Goal: Task Accomplishment & Management: Manage account settings

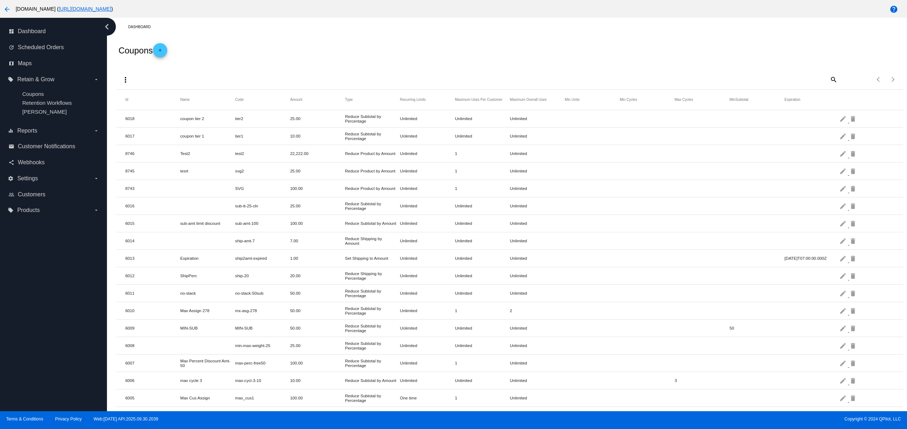
click at [319, 22] on div "Dashboard" at bounding box center [515, 26] width 774 height 11
click at [45, 180] on label "settings Settings arrow_drop_down" at bounding box center [53, 178] width 91 height 11
click at [0, 0] on input "settings Settings arrow_drop_down" at bounding box center [0, 0] width 0 height 0
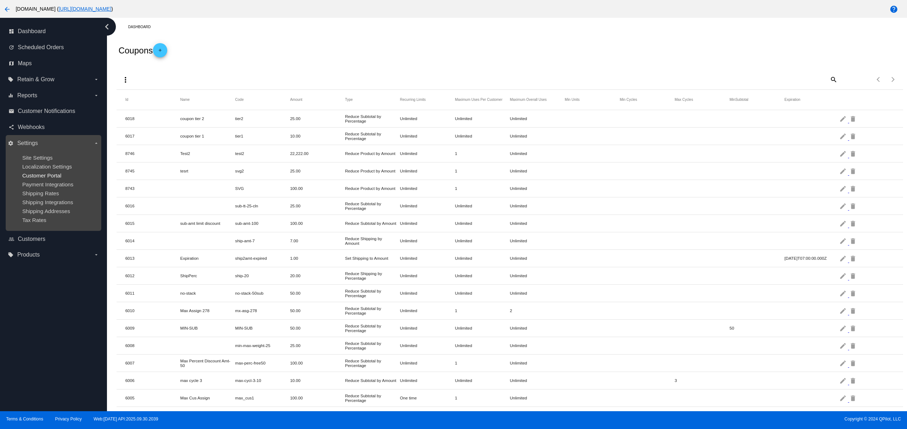
click at [56, 176] on span "Customer Portal" at bounding box center [41, 175] width 39 height 6
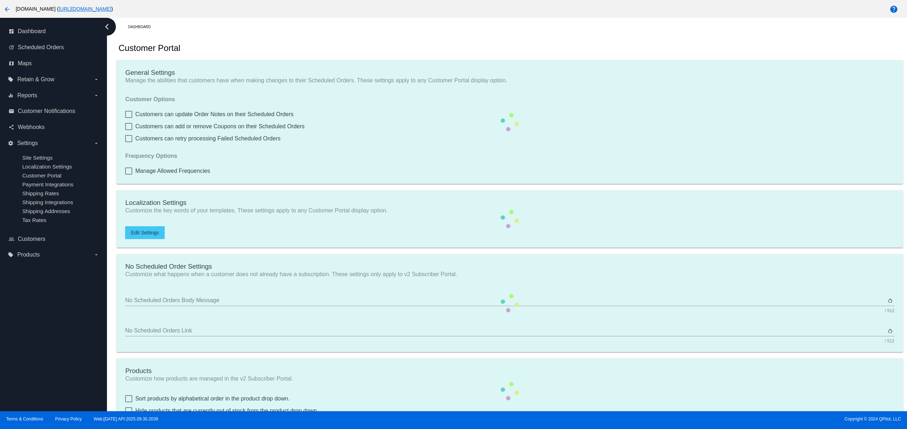
checkbox input "true"
type input "Create a Subscription"
type input "[URL][DOMAIN_NAME]"
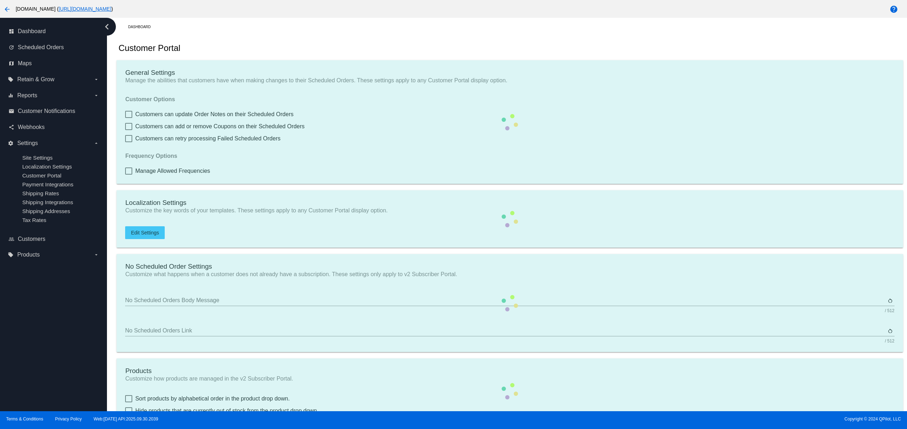
type input "1"
type input "20"
type input "500"
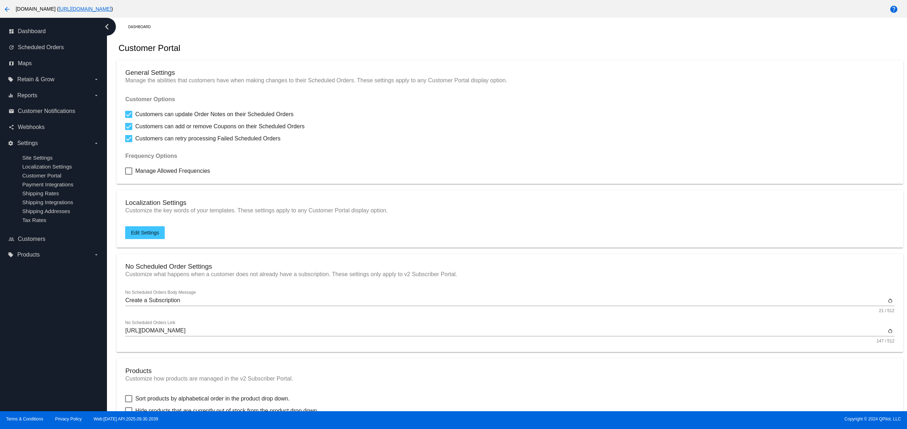
click at [314, 60] on div "Customer Portal" at bounding box center [510, 48] width 786 height 24
click at [57, 48] on span "Scheduled Orders" at bounding box center [41, 47] width 46 height 6
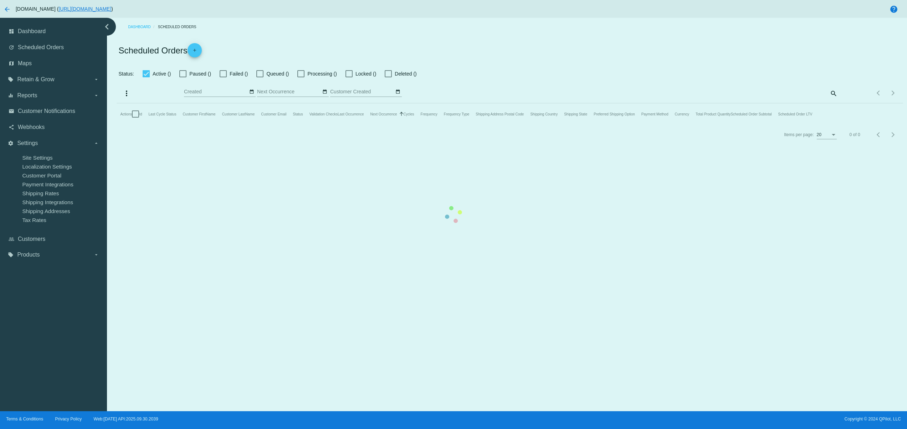
checkbox input "false"
checkbox input "true"
type input "[DATE] - [DATE]"
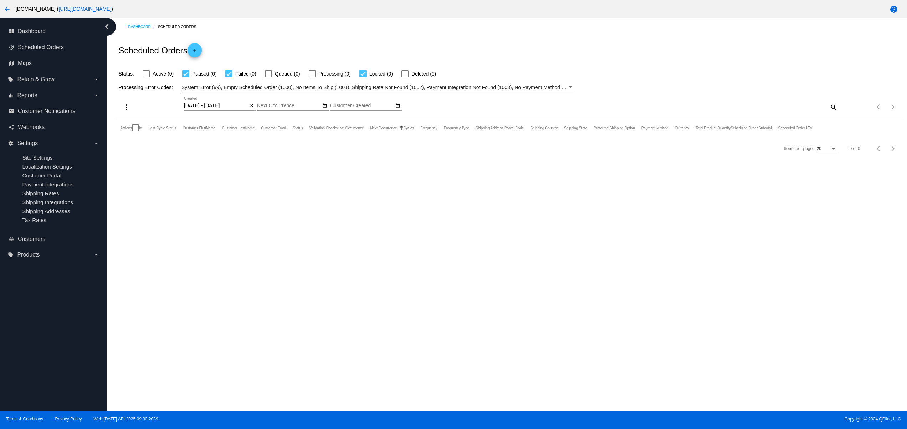
click at [242, 290] on div "Dashboard Scheduled Orders Scheduled Orders add Status: Active (0) Paused (0) F…" at bounding box center [507, 214] width 800 height 393
click at [38, 115] on link "email Customer Notifications" at bounding box center [54, 110] width 91 height 11
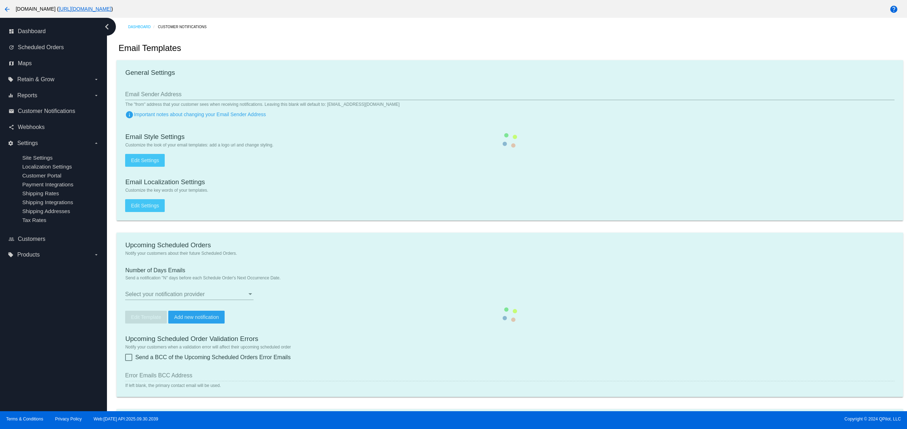
type input "[EMAIL_ADDRESS][DOMAIN_NAME]"
checkbox input "true"
type input "1"
checkbox input "true"
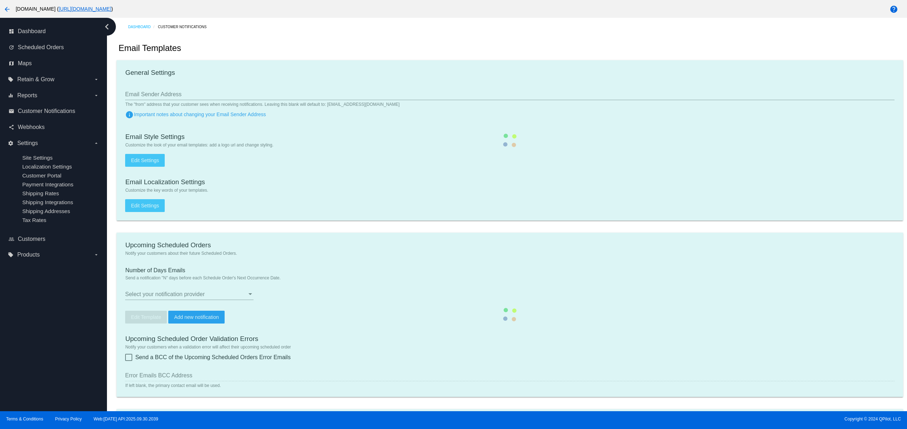
checkbox input "true"
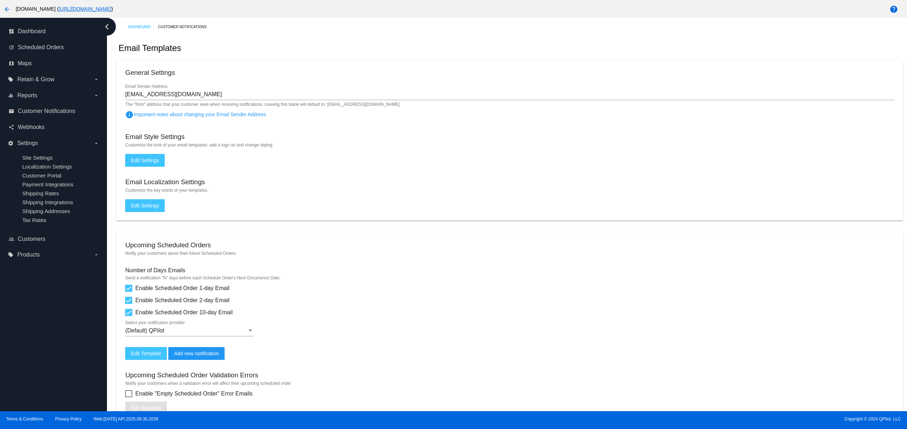
click at [296, 72] on div "General Settings" at bounding box center [509, 74] width 769 height 10
drag, startPoint x: 316, startPoint y: 42, endPoint x: 36, endPoint y: 35, distance: 279.5
click at [36, 35] on div "dashboard Dashboard update Scheduled Orders map Maps local_offer Retain & Grow …" at bounding box center [453, 214] width 907 height 393
click at [36, 35] on span "Dashboard" at bounding box center [32, 31] width 28 height 6
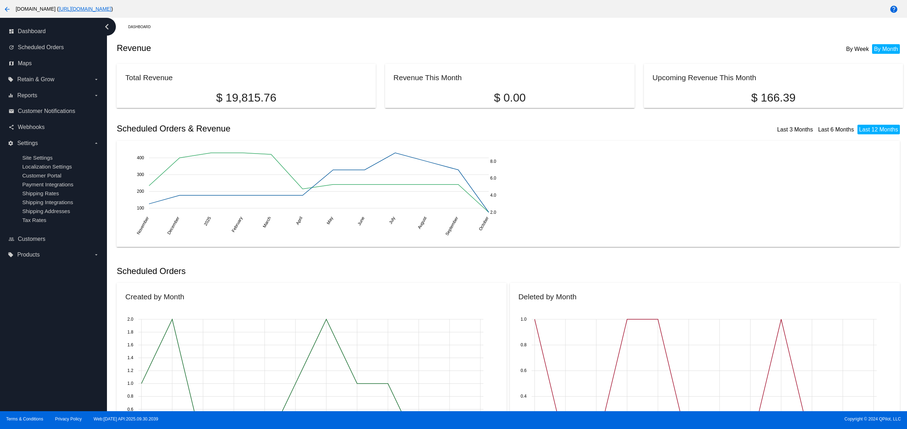
drag, startPoint x: 267, startPoint y: 83, endPoint x: 297, endPoint y: 84, distance: 30.7
click at [297, 84] on mat-card "Total Revenue $ 19,815.76" at bounding box center [246, 86] width 259 height 44
click at [46, 82] on span "Retain & Grow" at bounding box center [35, 79] width 37 height 6
click at [0, 0] on input "local_offer Retain & Grow arrow_drop_down" at bounding box center [0, 0] width 0 height 0
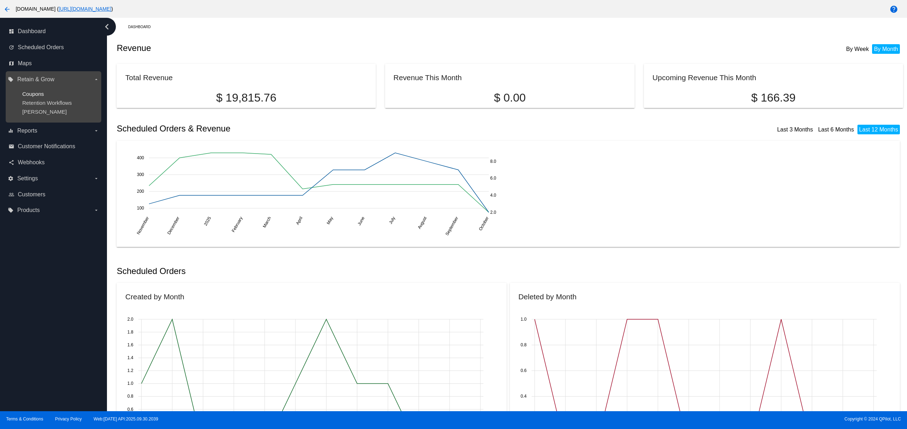
click at [42, 96] on span "Coupons" at bounding box center [33, 94] width 22 height 6
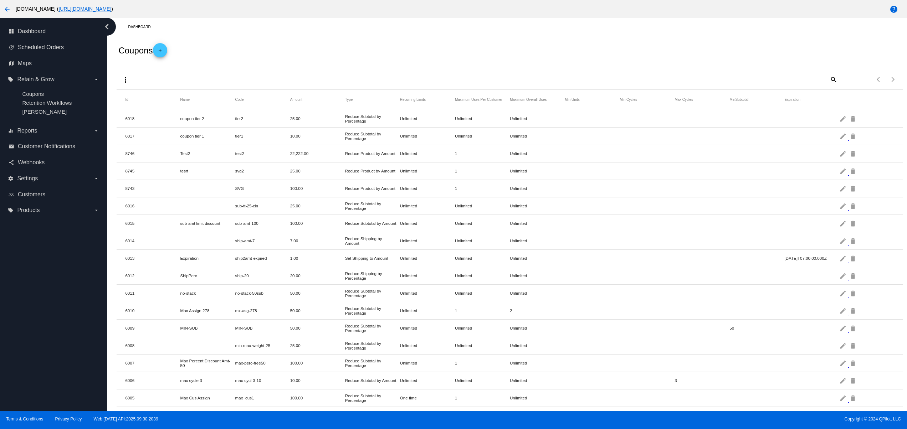
click at [331, 32] on div "Dashboard" at bounding box center [515, 26] width 774 height 11
click at [51, 150] on span "Customer Notifications" at bounding box center [46, 146] width 57 height 6
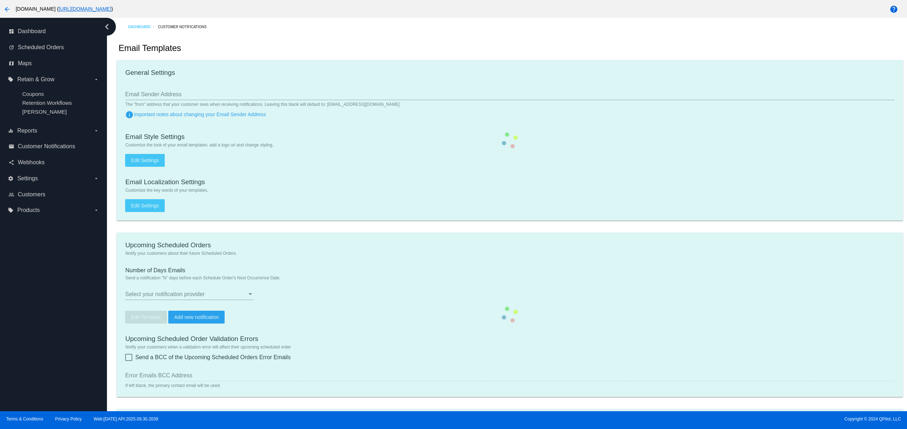
type input "[EMAIL_ADDRESS][DOMAIN_NAME]"
checkbox input "true"
type input "1"
checkbox input "true"
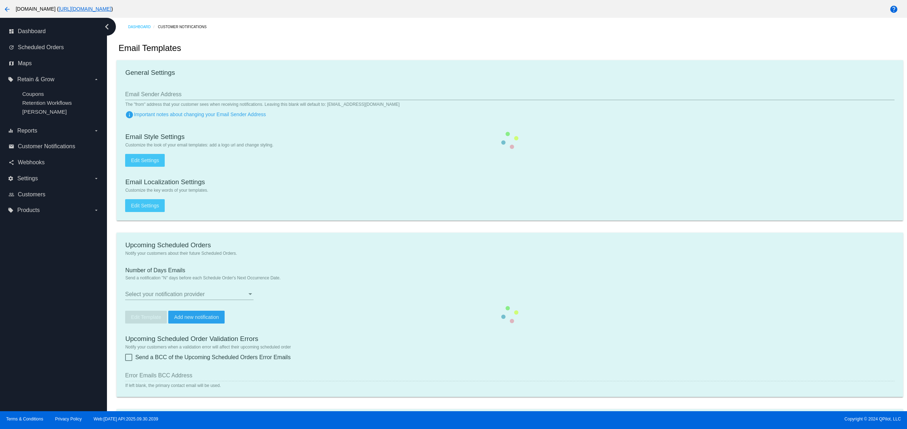
checkbox input "true"
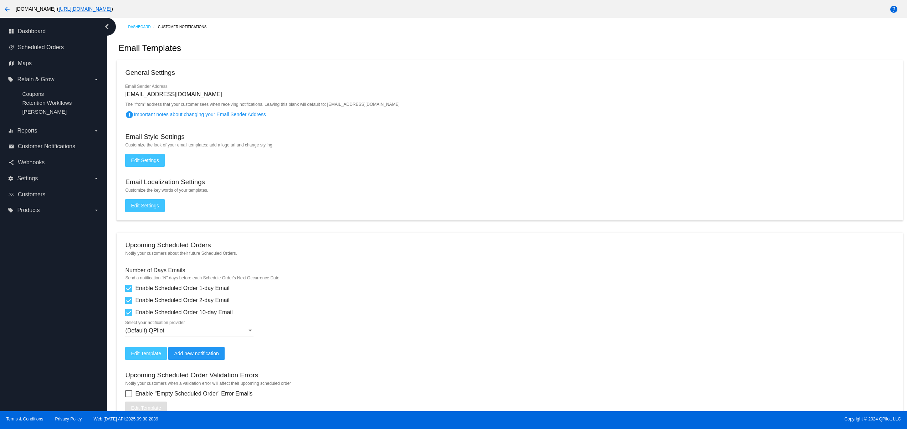
click at [319, 67] on mat-card "General Settings [EMAIL_ADDRESS][DOMAIN_NAME] Email Sender Address The "from" a…" at bounding box center [510, 140] width 786 height 160
click at [42, 155] on div "email Customer Notifications" at bounding box center [54, 147] width 96 height 16
click at [338, 5] on div "arrow_back [DOMAIN_NAME] ( [URL][DOMAIN_NAME] )" at bounding box center [377, 9] width 755 height 14
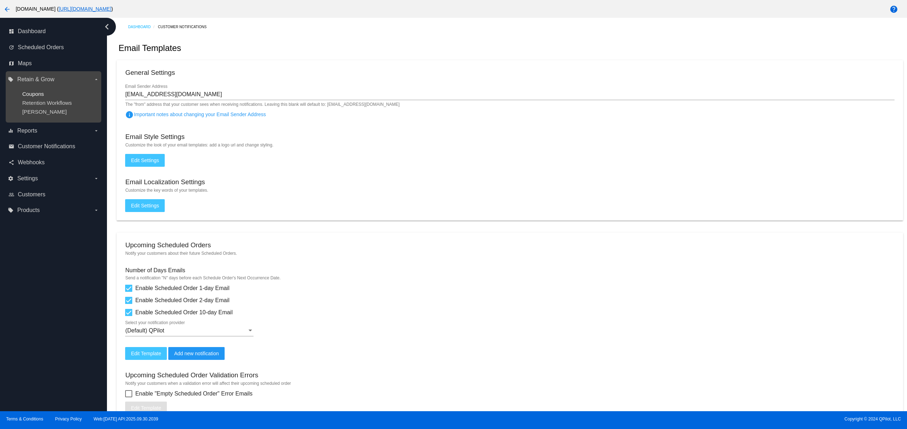
click at [37, 96] on span "Coupons" at bounding box center [33, 94] width 22 height 6
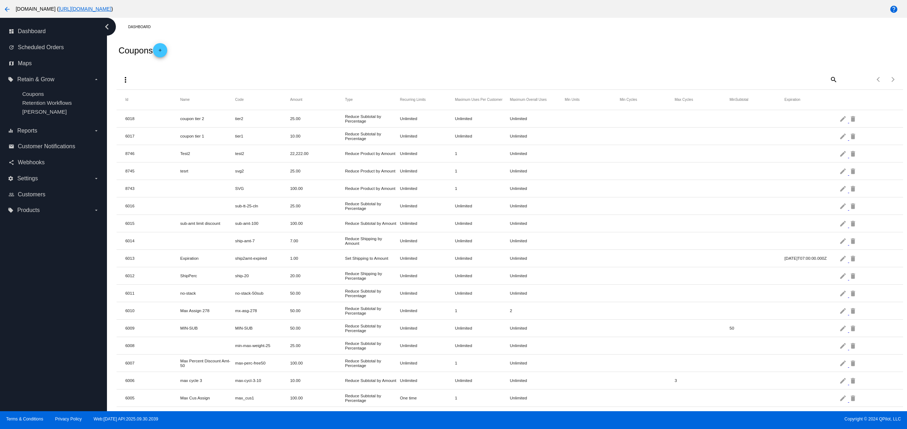
click at [289, 61] on div "Coupons add" at bounding box center [510, 50] width 786 height 29
click at [66, 52] on link "update Scheduled Orders" at bounding box center [54, 47] width 91 height 11
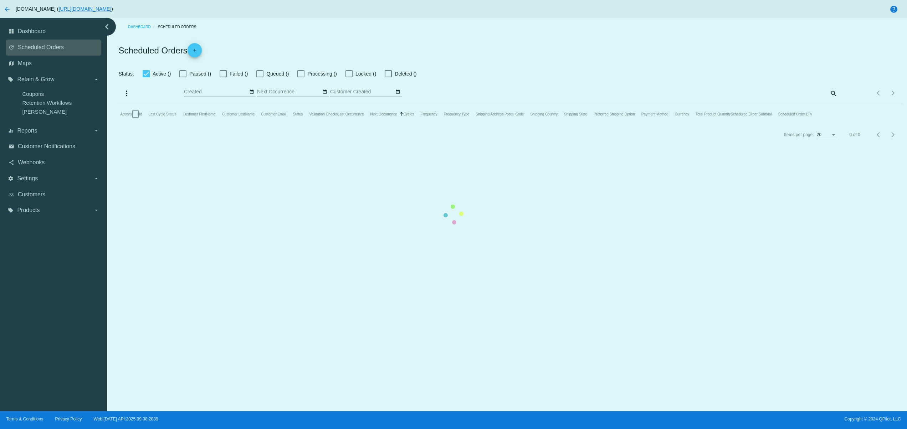
checkbox input "false"
checkbox input "true"
type input "[DATE] - [DATE]"
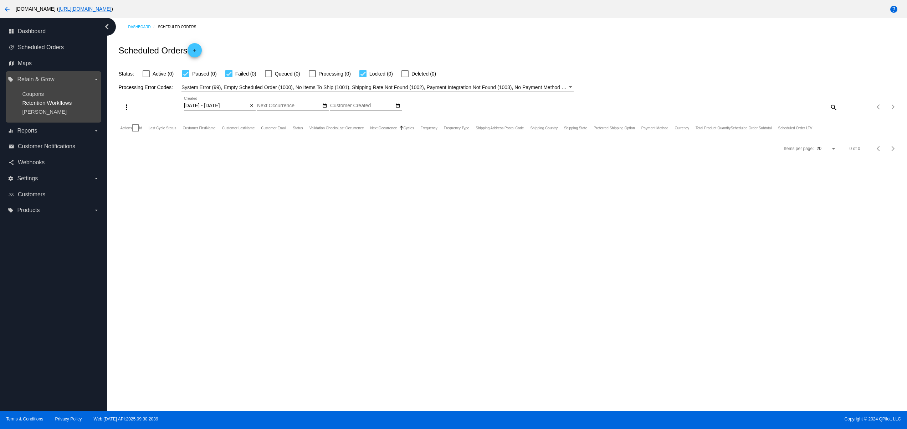
click at [63, 102] on span "Retention Workflows" at bounding box center [47, 103] width 50 height 6
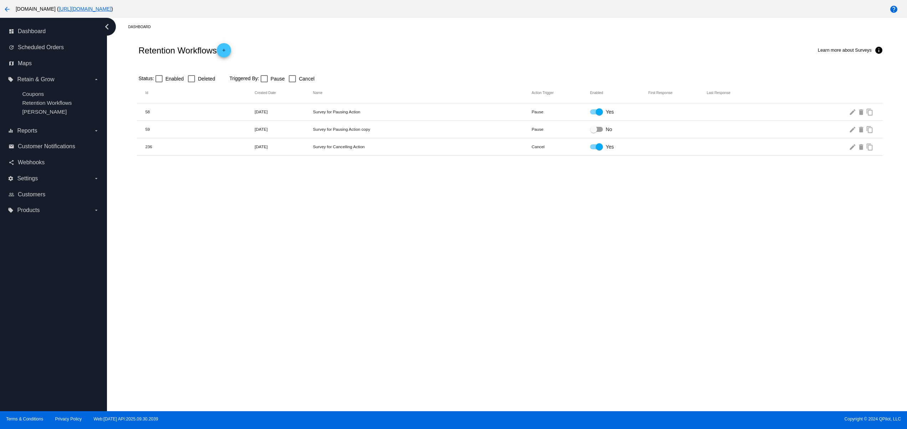
click at [383, 271] on div "Dashboard Retention Workflows add Learn more about Surveys info Status: Enabled…" at bounding box center [507, 214] width 800 height 393
click at [31, 133] on span "Reports" at bounding box center [27, 131] width 20 height 6
click at [0, 0] on input "equalizer Reports arrow_drop_down" at bounding box center [0, 0] width 0 height 0
click at [366, 217] on div "Dashboard Retention Workflows add Learn more about Surveys info Status: Enabled…" at bounding box center [507, 214] width 800 height 393
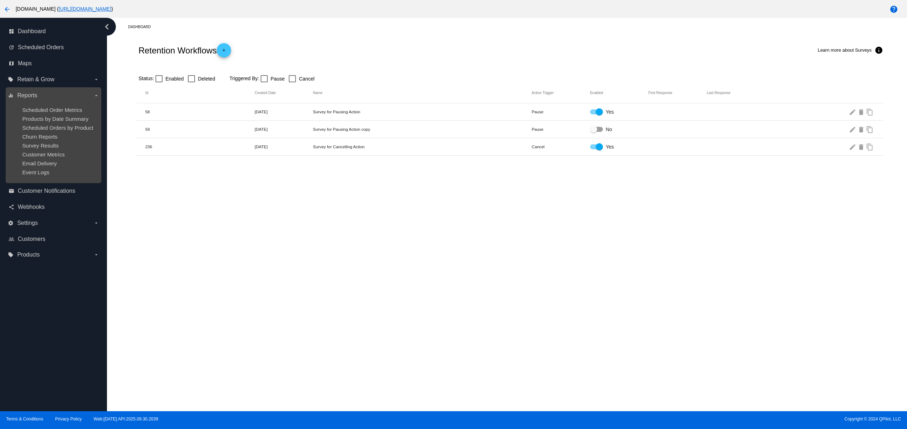
click at [53, 163] on ul "Scheduled Order Metrics Products by Date Summary Scheduled Orders by Product Ch…" at bounding box center [53, 141] width 91 height 80
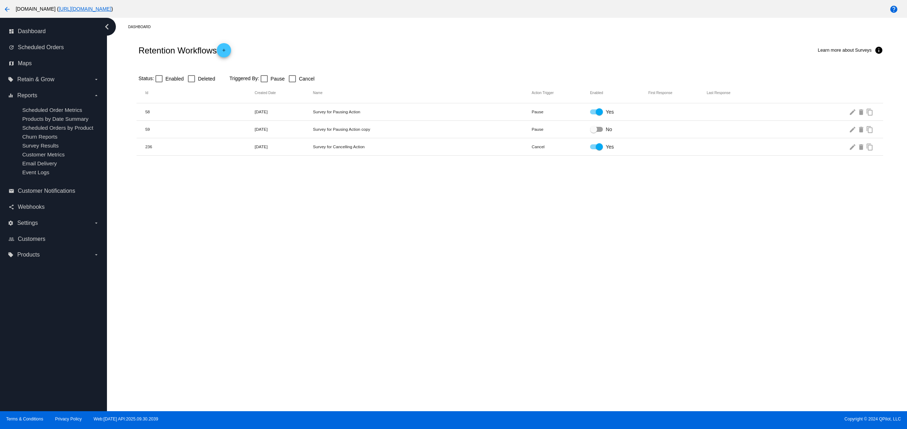
click at [325, 203] on div "Dashboard Retention Workflows add Learn more about Surveys info Status: Enabled…" at bounding box center [507, 214] width 800 height 393
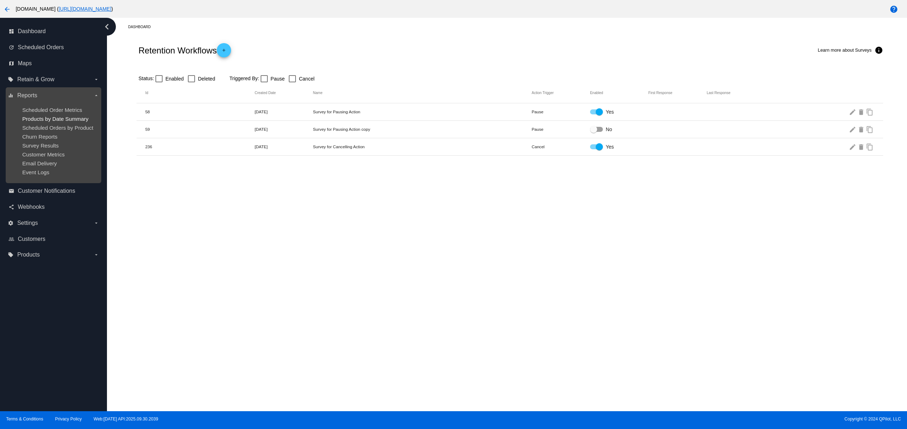
click at [79, 119] on span "Products by Date Summary" at bounding box center [55, 119] width 66 height 6
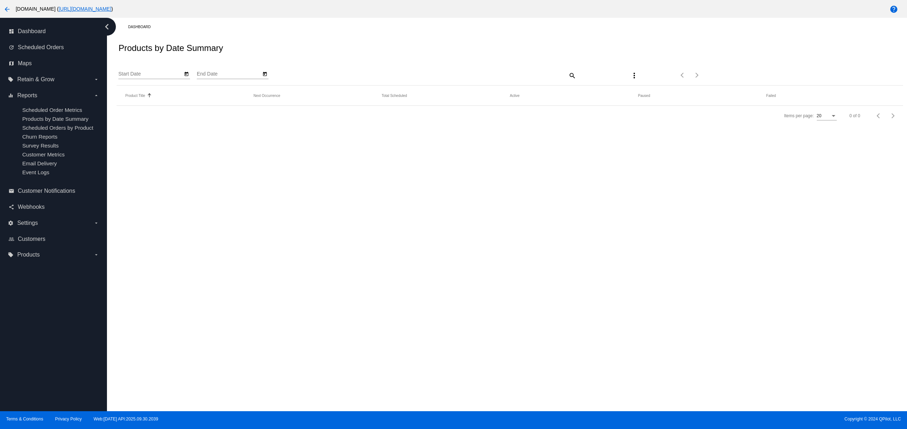
type input "[DATE]"
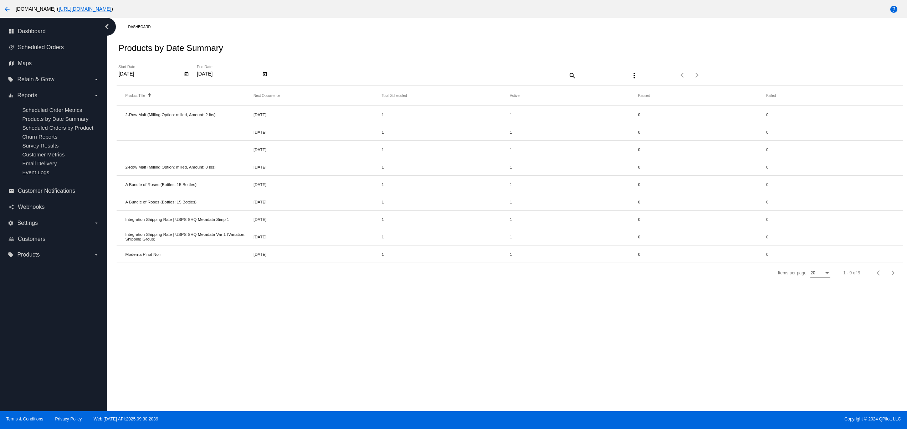
click at [398, 311] on div "Dashboard Products by Date Summary [DATE] Start Date [DATE] End Date search mor…" at bounding box center [507, 214] width 800 height 393
click at [27, 60] on span "Maps" at bounding box center [25, 63] width 14 height 6
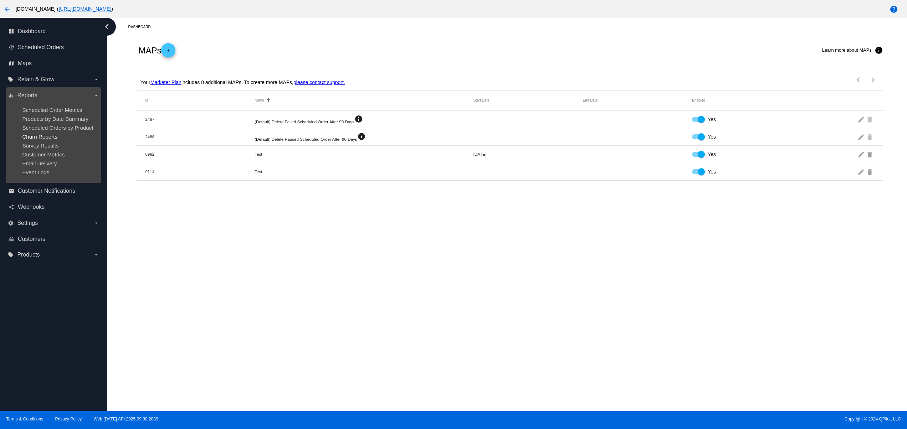
click at [40, 140] on span "Churn Reports" at bounding box center [39, 137] width 35 height 6
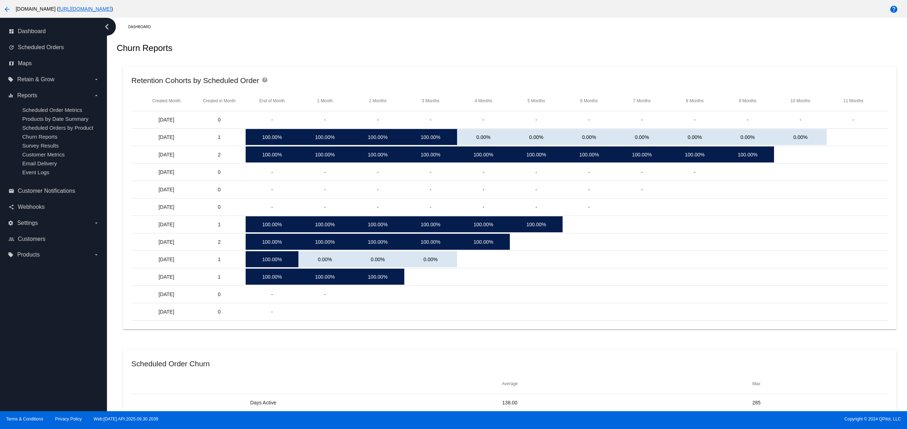
click at [370, 394] on mat-header-row "Average Max" at bounding box center [509, 384] width 757 height 20
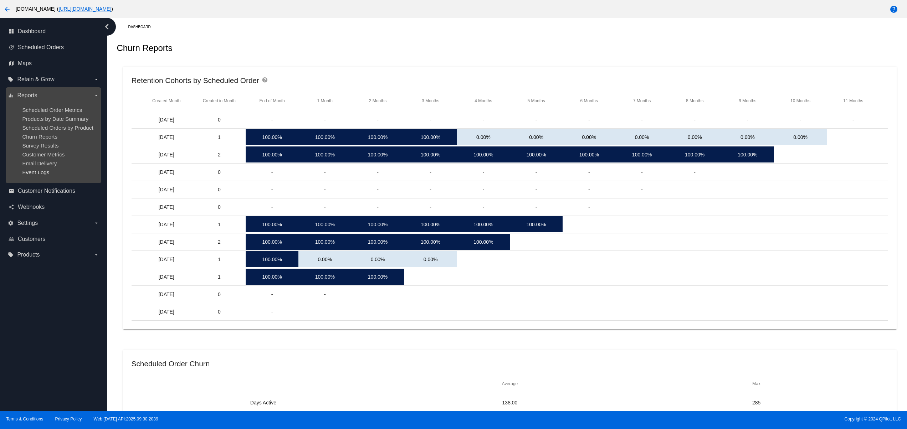
click at [43, 175] on span "Event Logs" at bounding box center [35, 172] width 27 height 6
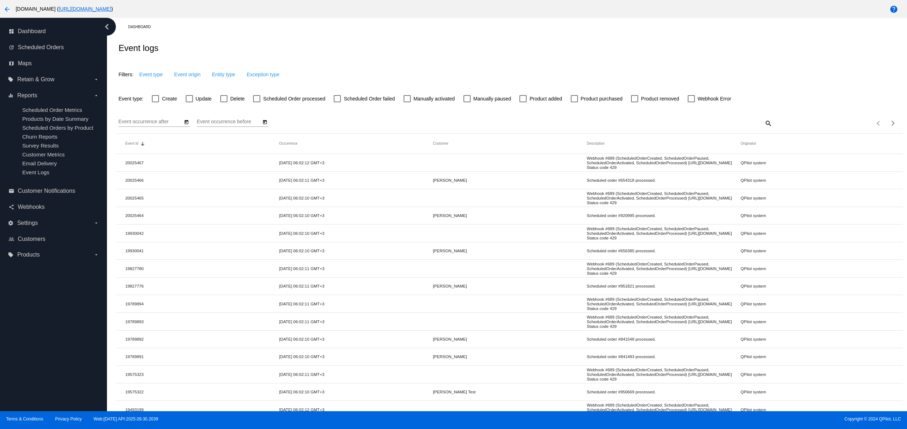
click at [333, 210] on mat-row "20025464 [DATE] 06:02:10 GMT+3 [PERSON_NAME] Scheduled order #920995 processed.…" at bounding box center [510, 215] width 786 height 17
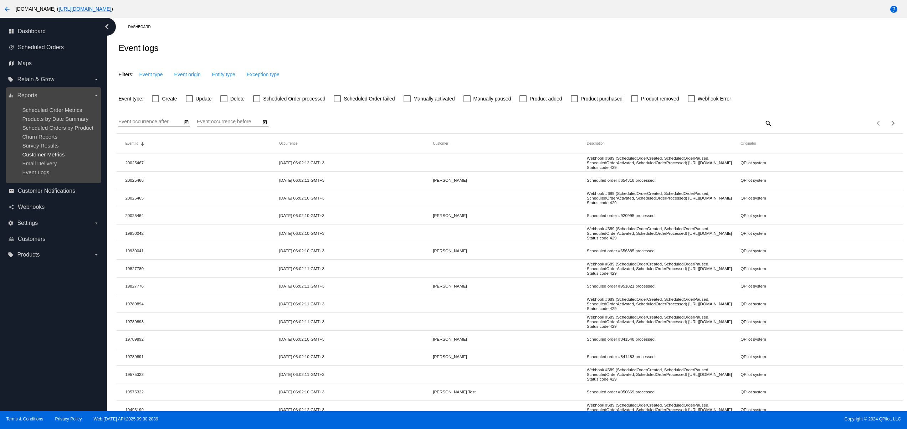
click at [26, 158] on span "Customer Metrics" at bounding box center [43, 154] width 42 height 6
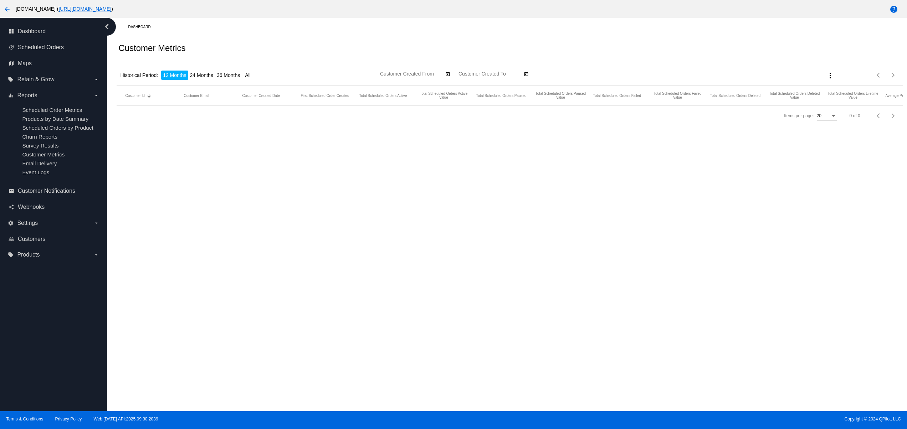
type input "[DATE]"
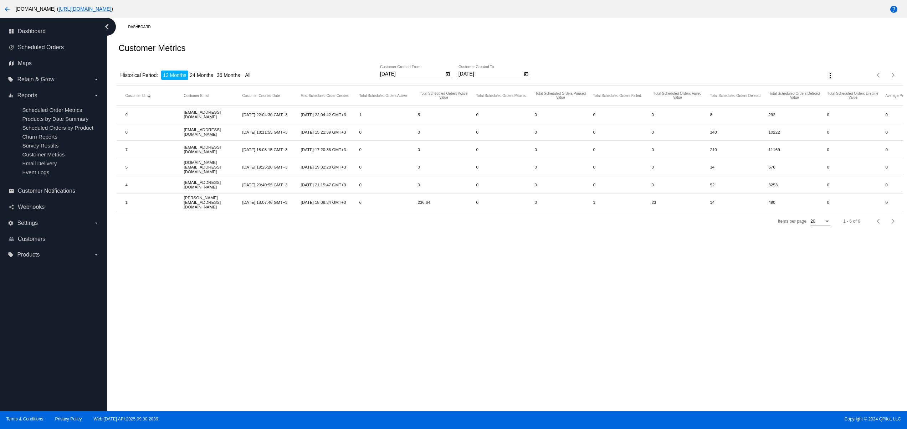
click at [365, 289] on div "Dashboard Customer Metrics Historical Period: 12 Months 24 Months 36 Months All…" at bounding box center [507, 214] width 800 height 393
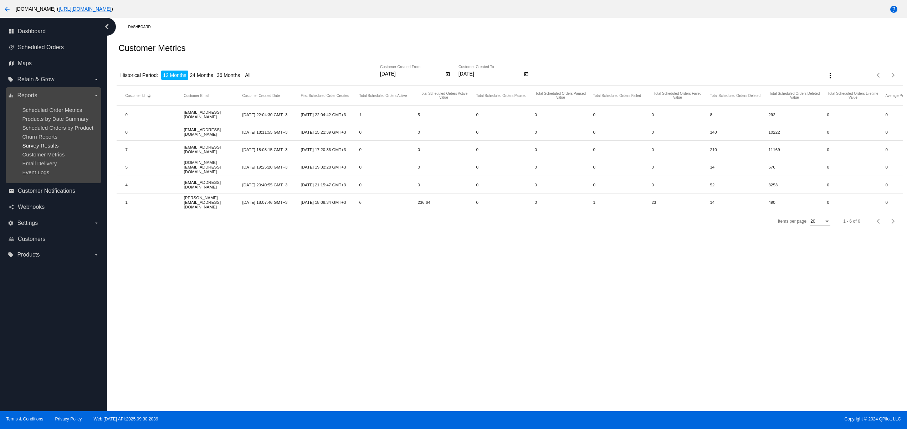
click at [29, 149] on span "Survey Results" at bounding box center [40, 146] width 36 height 6
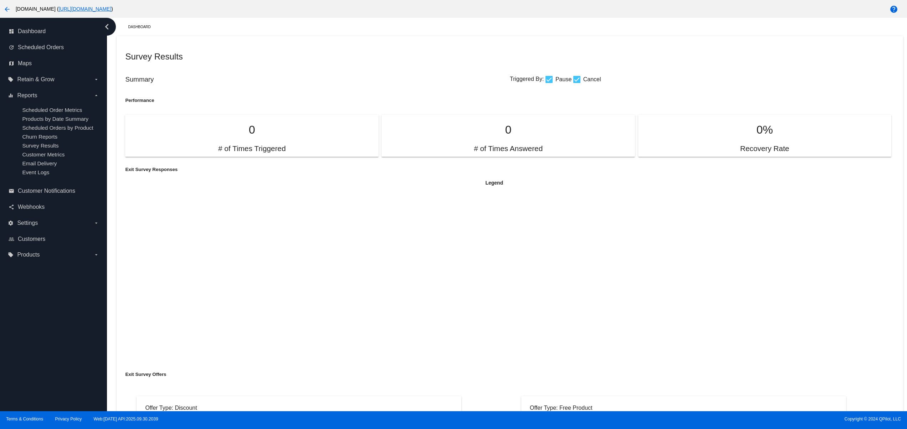
click at [670, 343] on div "Legend" at bounding box center [509, 269] width 769 height 178
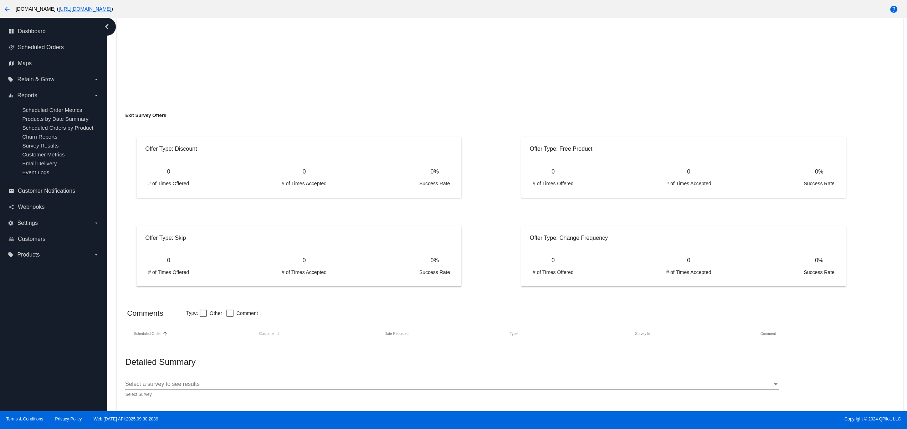
drag, startPoint x: 670, startPoint y: 343, endPoint x: 639, endPoint y: 360, distance: 35.6
click at [639, 360] on mat-card "Survey Results Summary Triggered By: Pause Cancel Performance 0 # of Times Trig…" at bounding box center [510, 94] width 786 height 634
click at [575, 100] on mat-card "Survey Results Summary Triggered By: Pause Cancel Performance 0 # of Times Trig…" at bounding box center [510, 94] width 786 height 634
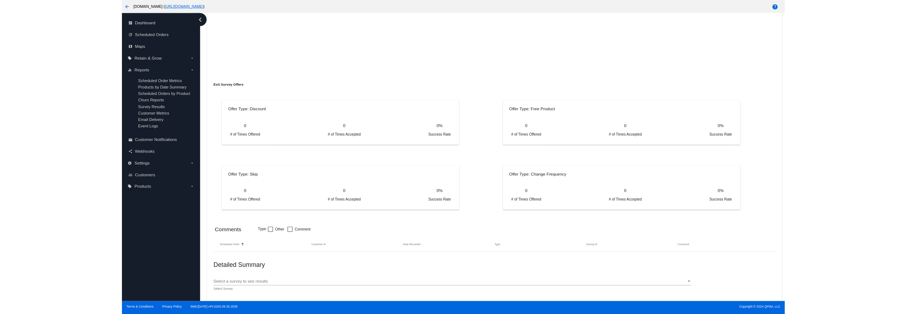
scroll to position [0, 0]
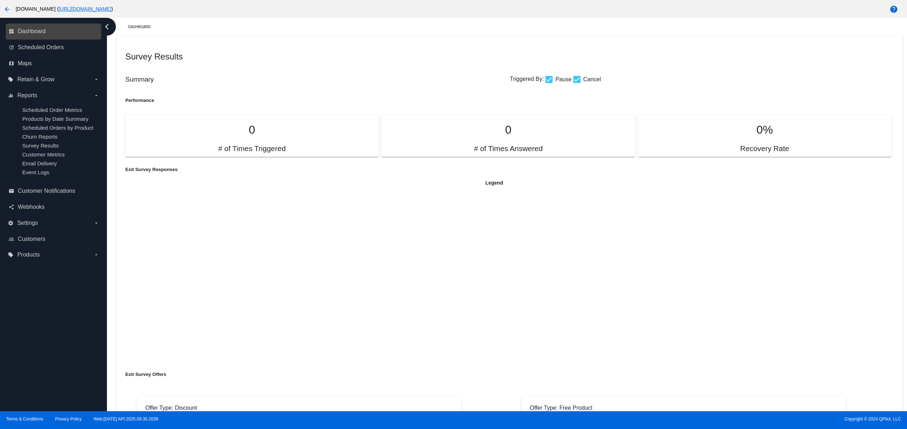
click at [67, 33] on link "dashboard Dashboard" at bounding box center [54, 31] width 91 height 11
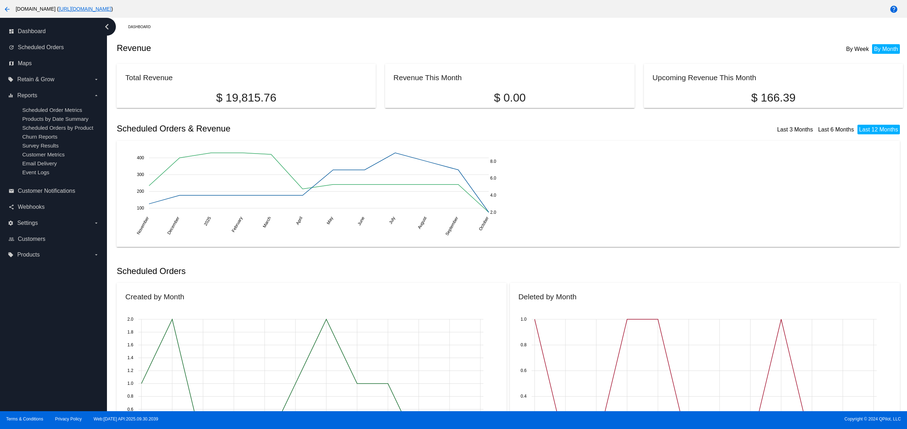
click at [401, 85] on mat-card "Revenue This Month $ 0.00" at bounding box center [510, 86] width 250 height 44
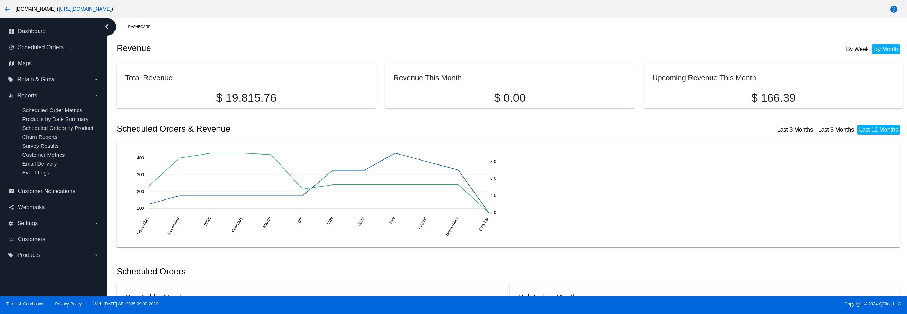
scroll to position [974, 0]
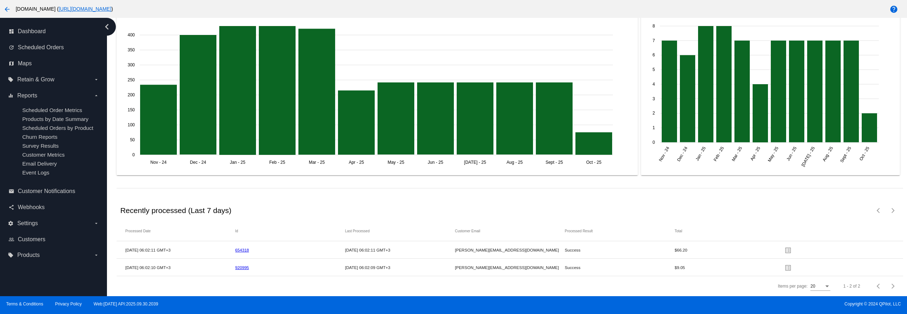
click at [241, 247] on link "654318" at bounding box center [242, 249] width 14 height 5
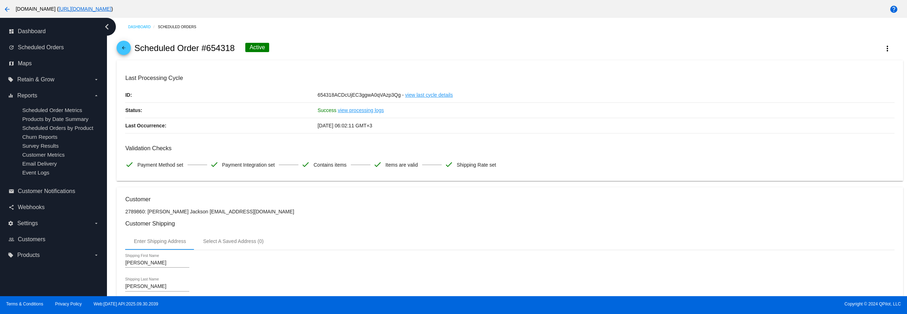
click at [429, 97] on link "view last cycle details" at bounding box center [429, 94] width 48 height 15
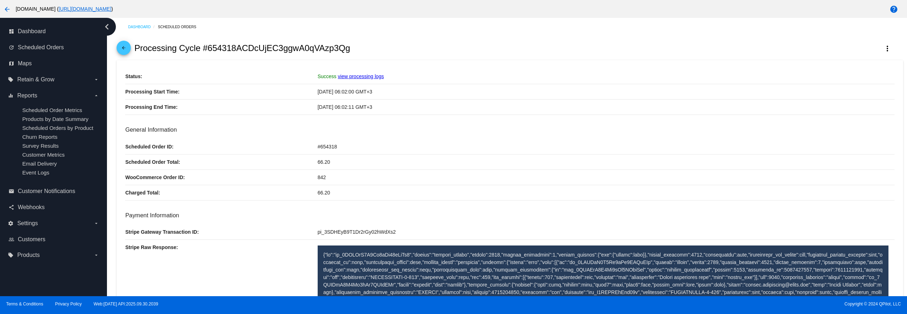
click at [372, 78] on link "view processing logs" at bounding box center [361, 76] width 46 height 6
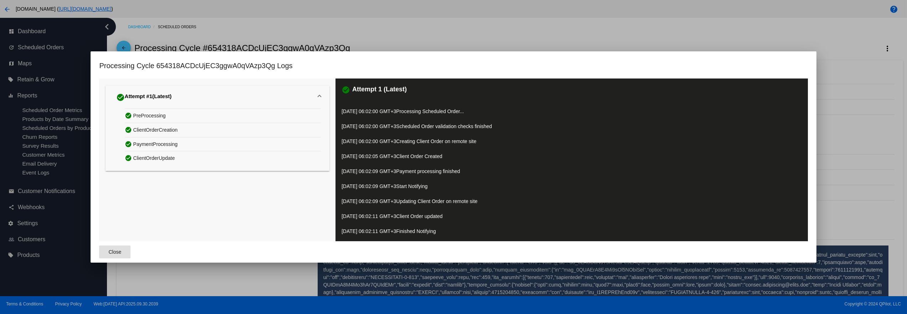
click at [120, 250] on span "Close" at bounding box center [115, 252] width 13 height 6
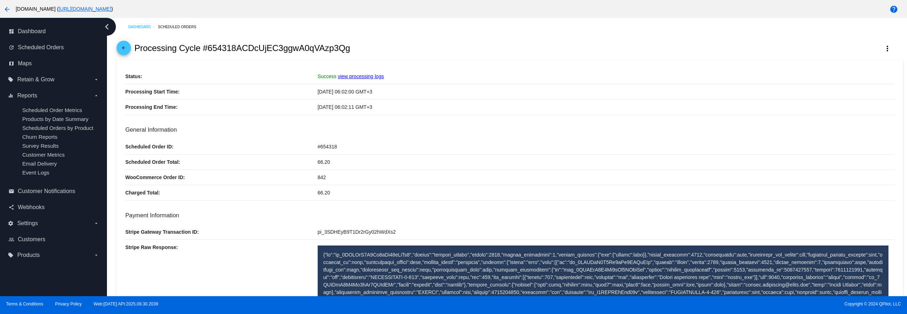
click at [125, 47] on mat-icon "arrow_back" at bounding box center [123, 49] width 9 height 9
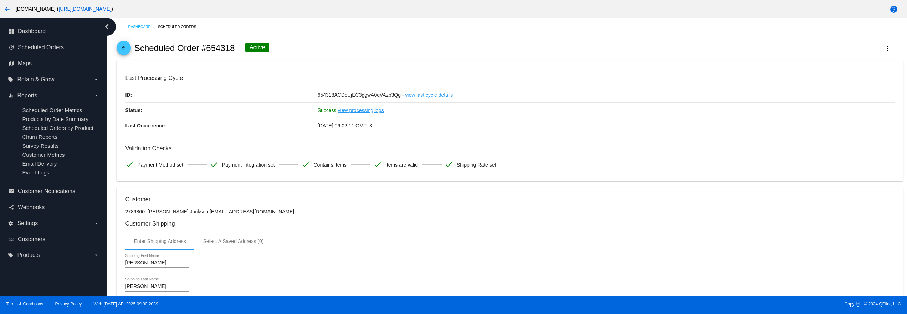
click at [307, 175] on mat-card "Last Processing Cycle ID: 654318ACDcUjEC3ggwA0qVAzp3Qg - view last cycle detail…" at bounding box center [510, 120] width 786 height 121
click at [129, 48] on link "arrow_back" at bounding box center [124, 48] width 14 height 14
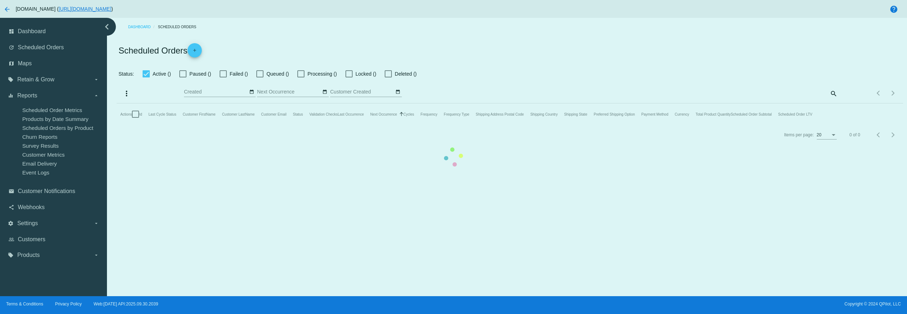
checkbox input "false"
checkbox input "true"
type input "[DATE] - [DATE]"
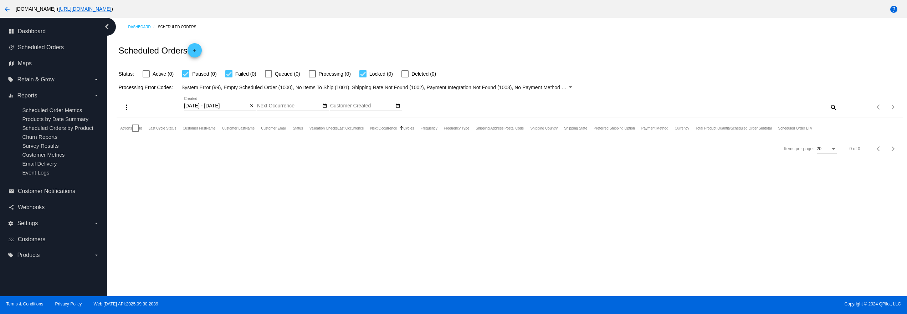
click at [373, 197] on div "Dashboard Scheduled Orders Scheduled Orders add Status: Active (0) Paused (0) F…" at bounding box center [507, 157] width 800 height 278
click at [254, 106] on mat-icon "close" at bounding box center [251, 106] width 5 height 6
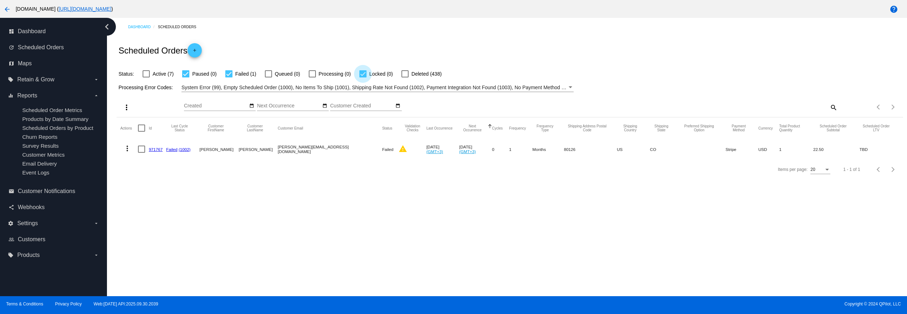
click at [363, 74] on div at bounding box center [362, 73] width 7 height 7
click at [363, 77] on input "Locked (0)" at bounding box center [362, 77] width 0 height 0
checkbox input "false"
click at [186, 70] on div at bounding box center [185, 73] width 7 height 7
click at [186, 77] on input "Paused (0)" at bounding box center [185, 77] width 0 height 0
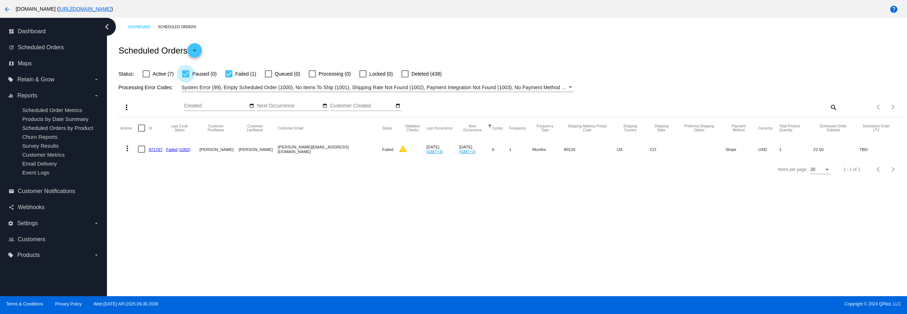
checkbox input "false"
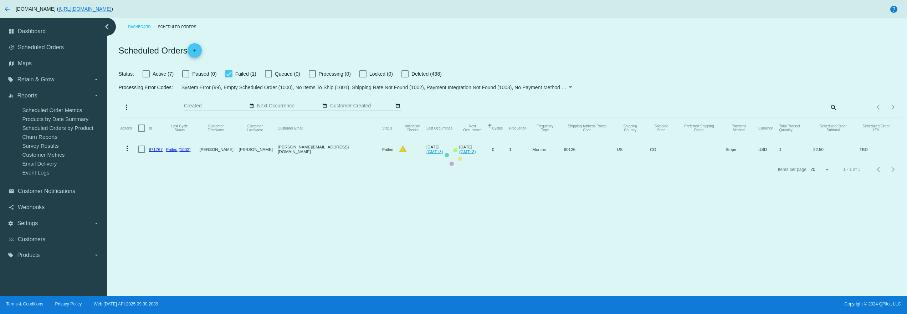
click at [231, 117] on mat-table "Actions Id Last Cycle Status Customer FirstName Customer LastName Customer Emai…" at bounding box center [510, 138] width 786 height 42
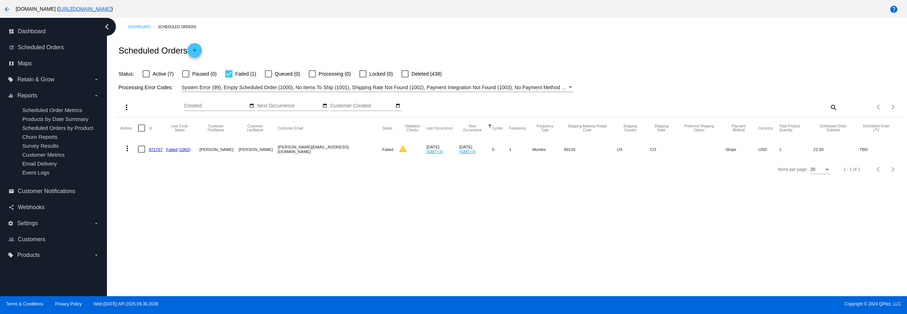
click at [394, 198] on div "Dashboard Scheduled Orders Scheduled Orders add Status: Active (7) Paused (0) F…" at bounding box center [507, 157] width 800 height 278
click at [46, 46] on span "Scheduled Orders" at bounding box center [41, 47] width 46 height 6
click at [60, 52] on link "update Scheduled Orders" at bounding box center [54, 47] width 91 height 11
click at [146, 74] on div at bounding box center [146, 73] width 7 height 7
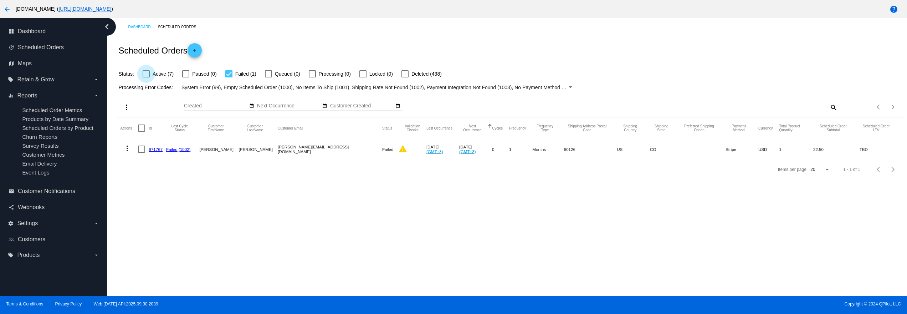
click at [146, 77] on input "Active (7)" at bounding box center [146, 77] width 0 height 0
checkbox input "true"
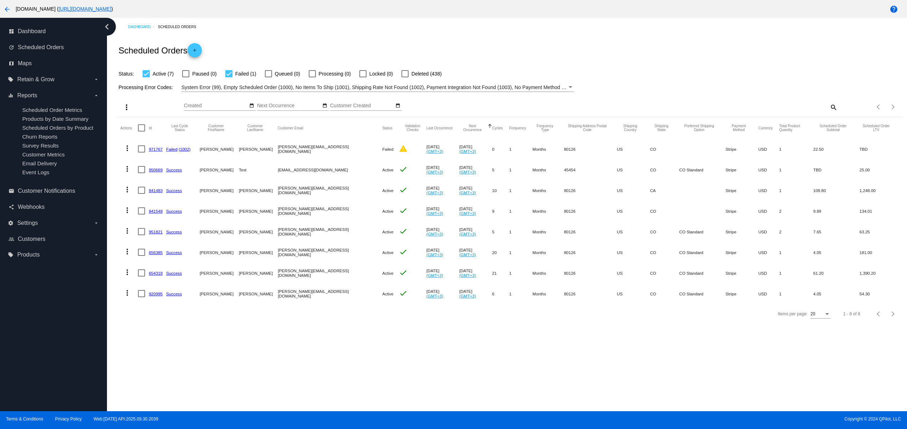
drag, startPoint x: 217, startPoint y: 206, endPoint x: 319, endPoint y: 248, distance: 111.0
click at [319, 248] on mat-table "Actions Id Last Cycle Status Customer FirstName Customer LastName Customer Emai…" at bounding box center [510, 210] width 786 height 187
click at [235, 78] on span "Failed (1)" at bounding box center [245, 73] width 21 height 9
click at [229, 78] on input "Failed (1)" at bounding box center [228, 77] width 0 height 0
checkbox input "false"
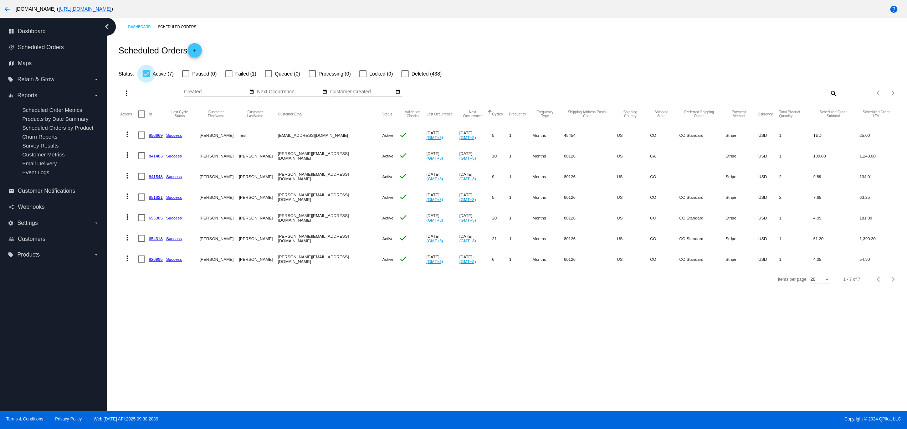
click at [146, 74] on div at bounding box center [146, 73] width 7 height 7
click at [146, 77] on input "Active (7)" at bounding box center [146, 77] width 0 height 0
checkbox input "false"
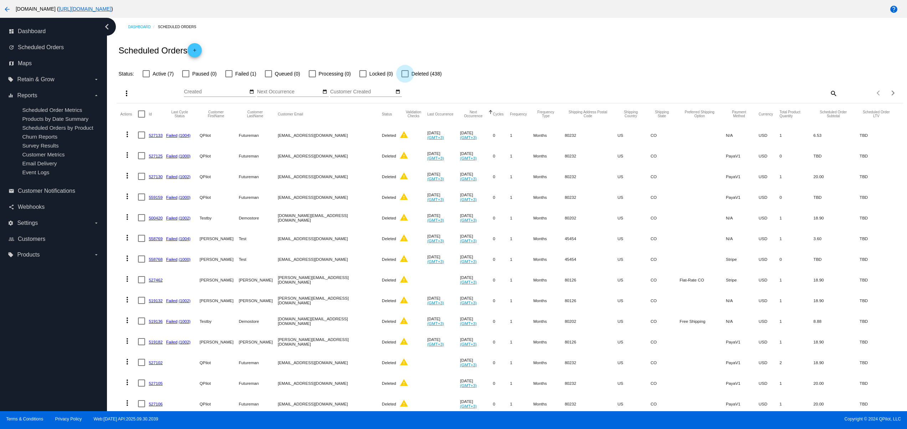
click at [405, 74] on div at bounding box center [404, 73] width 7 height 7
click at [405, 77] on input "Deleted (438)" at bounding box center [404, 77] width 0 height 0
click at [366, 39] on div "Scheduled Orders add" at bounding box center [510, 50] width 786 height 29
click at [404, 77] on div at bounding box center [404, 73] width 7 height 7
click at [404, 77] on input "Deleted (438)" at bounding box center [404, 77] width 0 height 0
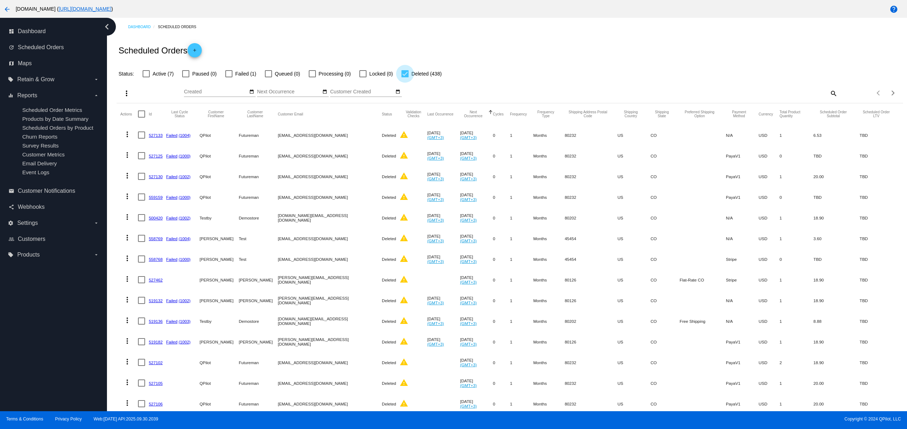
checkbox input "false"
click at [24, 68] on link "map Maps" at bounding box center [54, 63] width 91 height 11
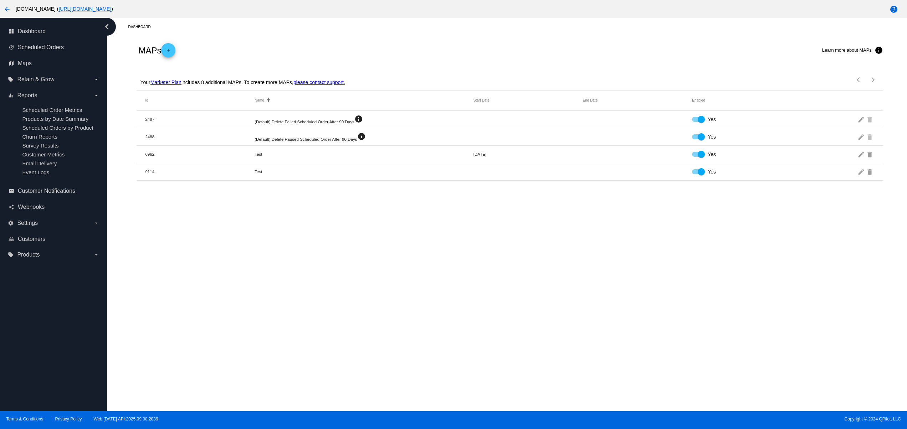
click at [178, 78] on div "Your Marketer Plan includes 8 additional MAPs. To create more MAPs, please cont…" at bounding box center [241, 79] width 206 height 21
click at [176, 81] on link "Marketer Plan" at bounding box center [165, 82] width 31 height 6
